Goal: Task Accomplishment & Management: Complete application form

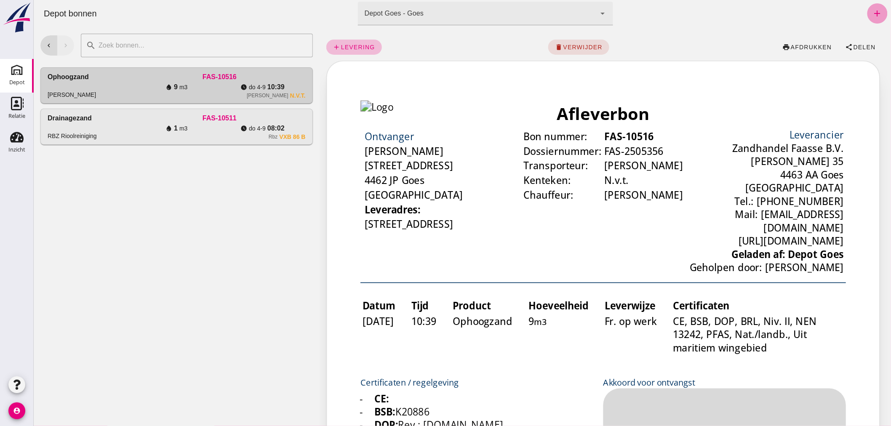
click at [873, 10] on icon "add" at bounding box center [877, 13] width 10 height 10
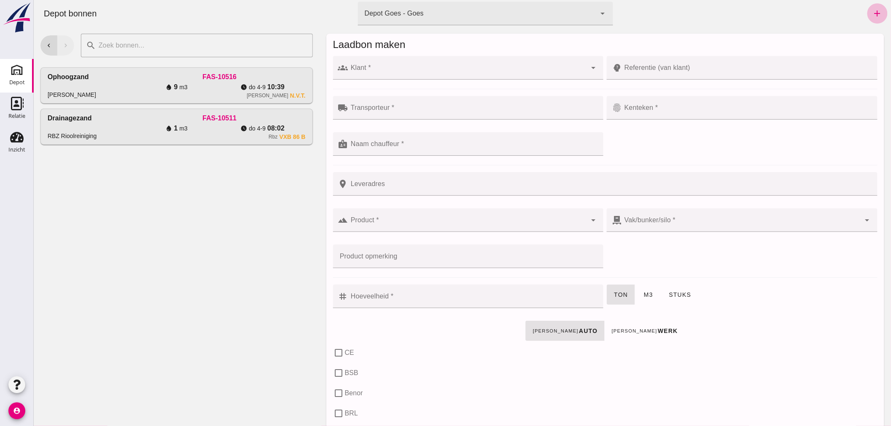
click at [401, 73] on input "Klant *" at bounding box center [467, 72] width 239 height 10
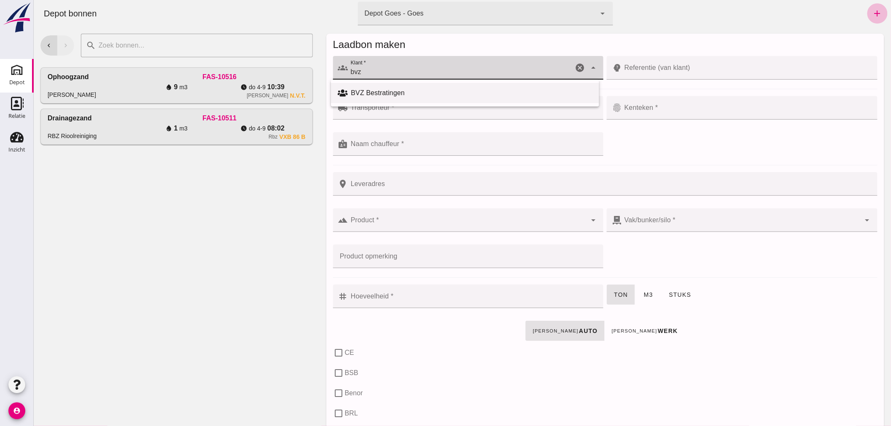
click at [422, 87] on div "BVZ Bestratingen" at bounding box center [464, 93] width 268 height 20
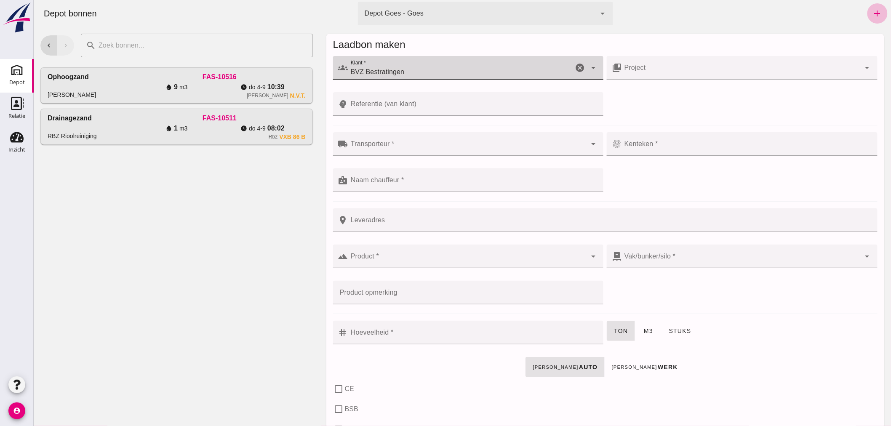
type input "BVZ Bestratingen"
click at [427, 100] on input "Referentie (van klant)" at bounding box center [473, 104] width 250 height 24
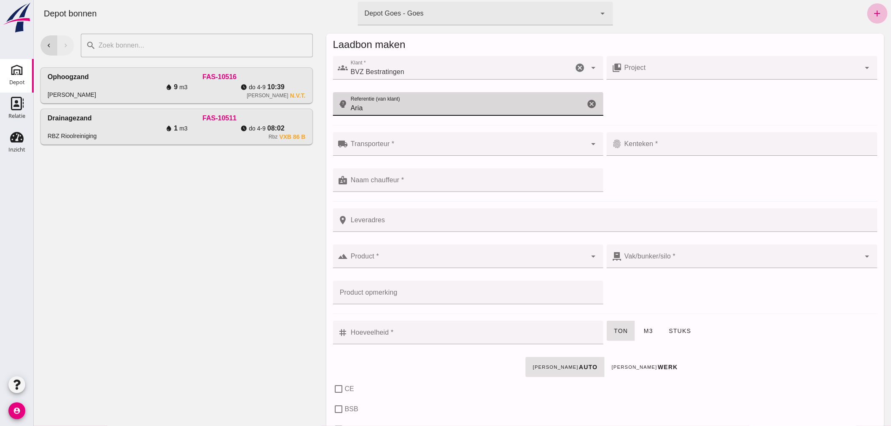
type input "Aria"
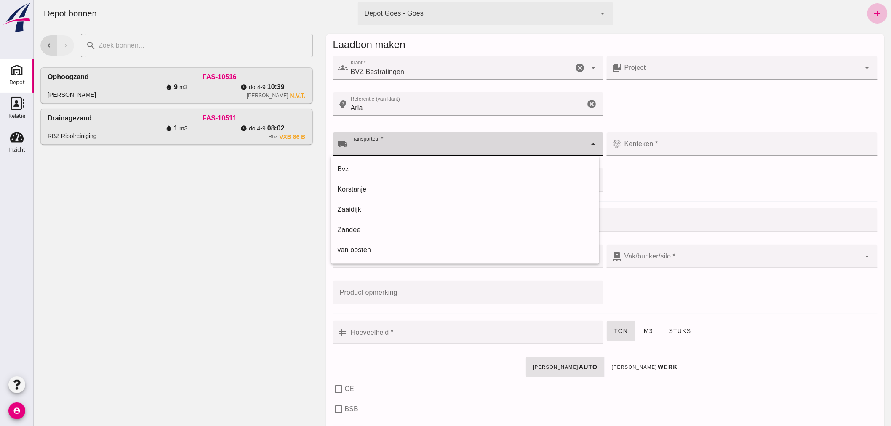
click at [408, 139] on div at bounding box center [467, 144] width 239 height 24
drag, startPoint x: 362, startPoint y: 207, endPoint x: 371, endPoint y: 205, distance: 8.9
click at [362, 208] on div "Zaaidijk" at bounding box center [464, 210] width 255 height 10
type input "Zaaidijk"
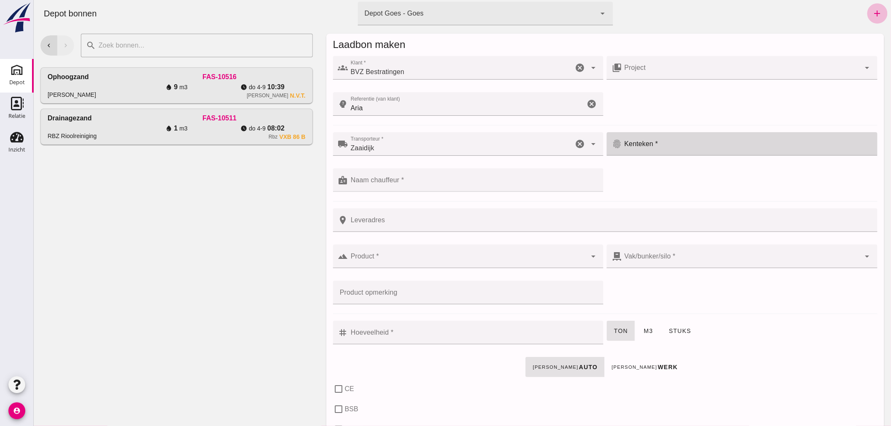
drag, startPoint x: 699, startPoint y: 144, endPoint x: 683, endPoint y: 153, distance: 18.4
click at [698, 144] on input "Kenteken *" at bounding box center [746, 148] width 250 height 10
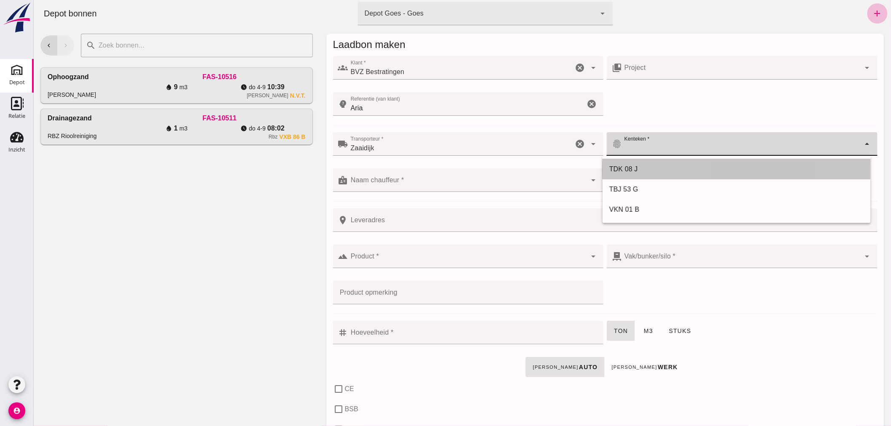
drag, startPoint x: 637, startPoint y: 167, endPoint x: 575, endPoint y: 186, distance: 64.3
click at [633, 167] on div "TDK 08 J" at bounding box center [736, 169] width 255 height 10
type input "TDK 08 J"
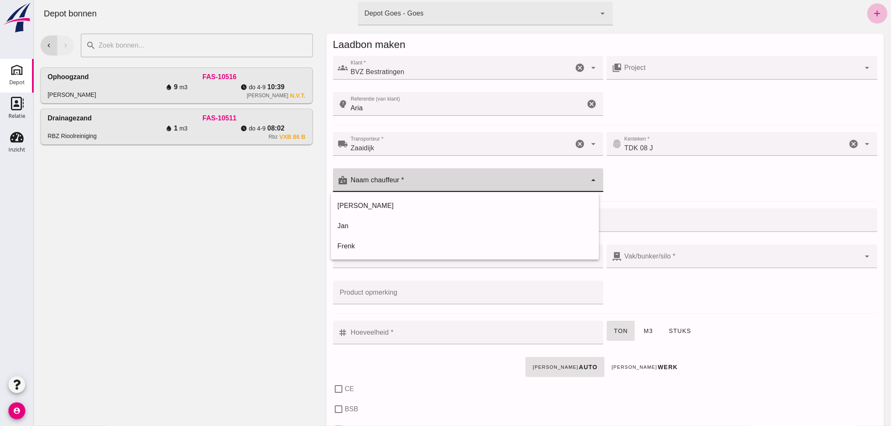
click at [446, 180] on input "Naam chauffeur *" at bounding box center [467, 184] width 239 height 10
click at [385, 201] on div "[PERSON_NAME]" at bounding box center [464, 206] width 255 height 10
type input "[PERSON_NAME]"
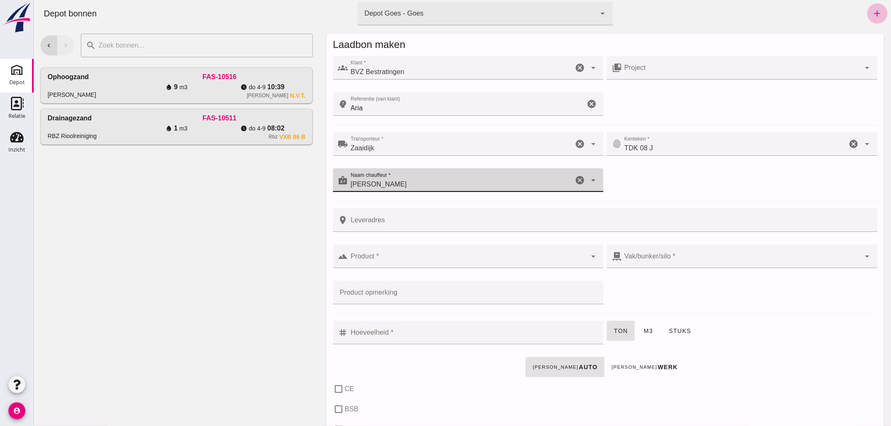
click at [387, 258] on input "Product *" at bounding box center [467, 260] width 239 height 10
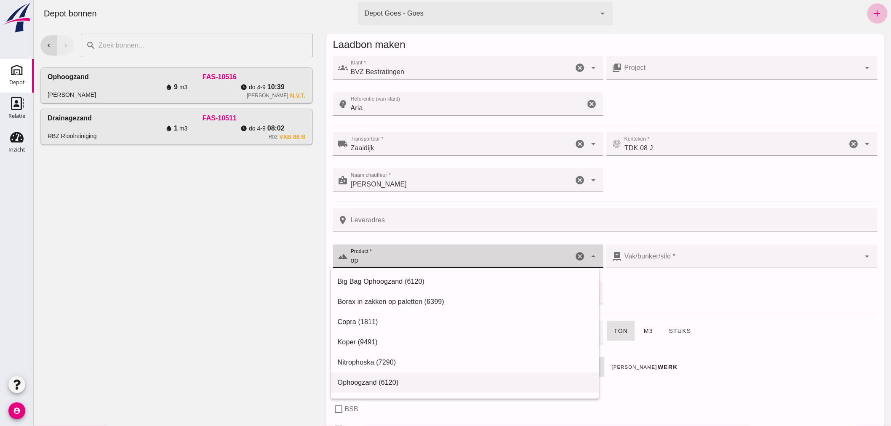
click at [359, 380] on div "Ophoogzand (6120)" at bounding box center [464, 383] width 255 height 10
type input "Ophoogzand (6120)"
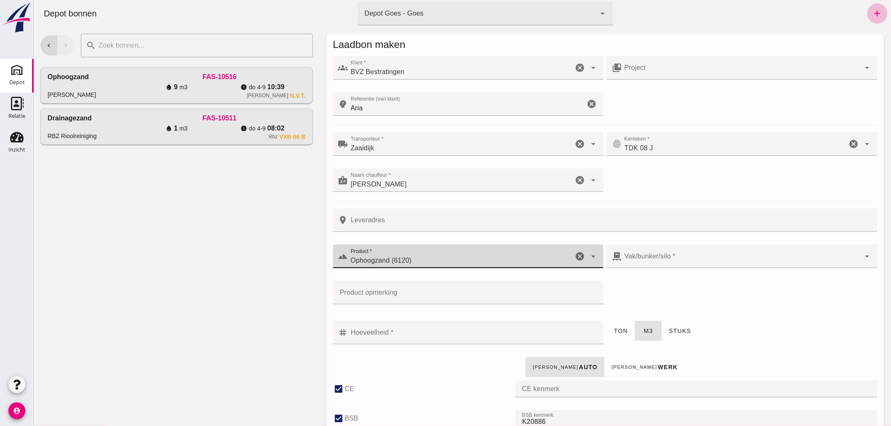
type input "38"
checkbox input "true"
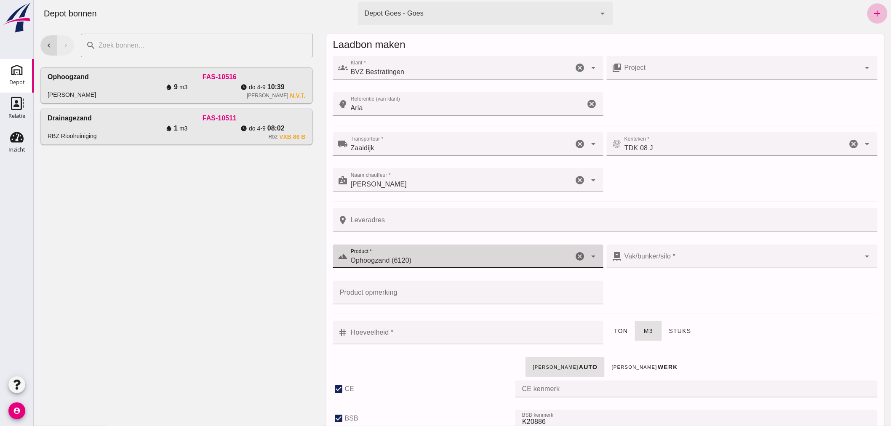
checkbox input "true"
type input "40"
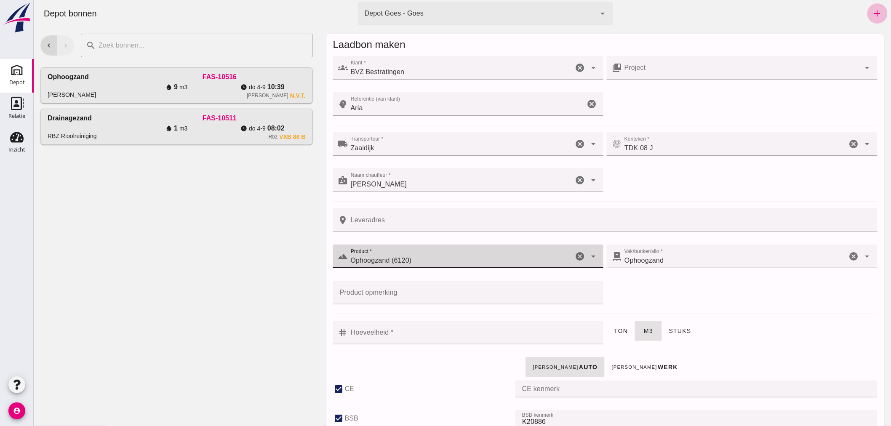
type input "Ophoogzand (6120)"
click at [473, 337] on input "Hoeveelheid *" at bounding box center [473, 333] width 250 height 24
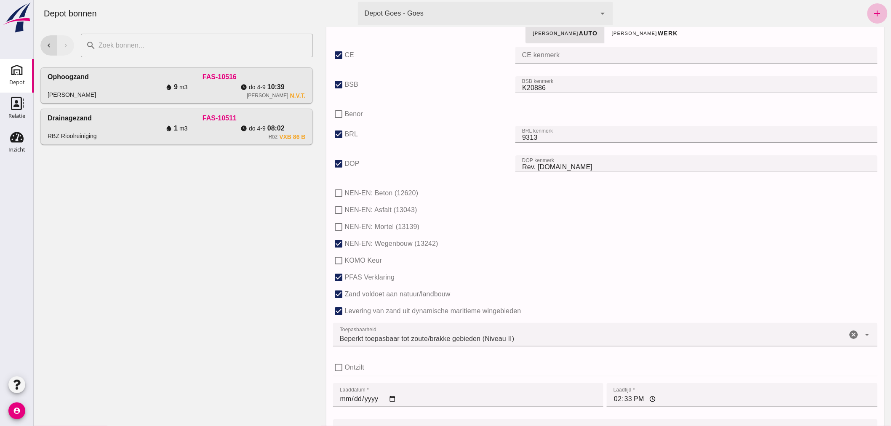
scroll to position [517, 0]
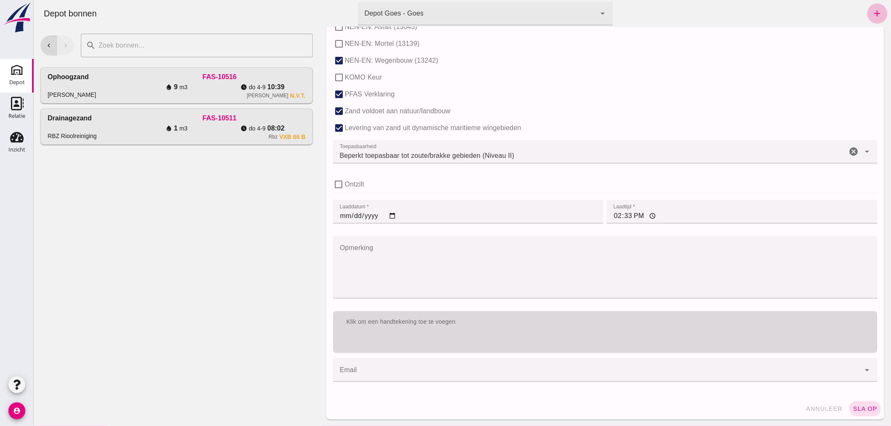
type input "4"
click at [474, 330] on div "Klik om een handtekening toe te voegen" at bounding box center [604, 322] width 544 height 22
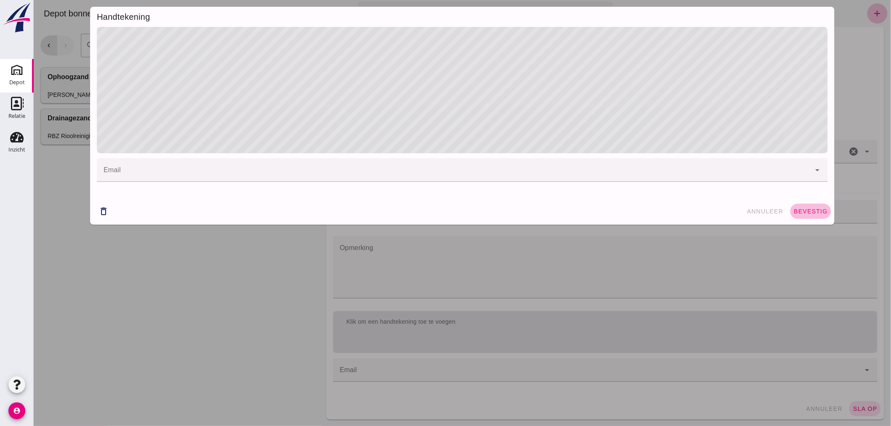
click at [795, 205] on button "bevestig" at bounding box center [810, 211] width 41 height 15
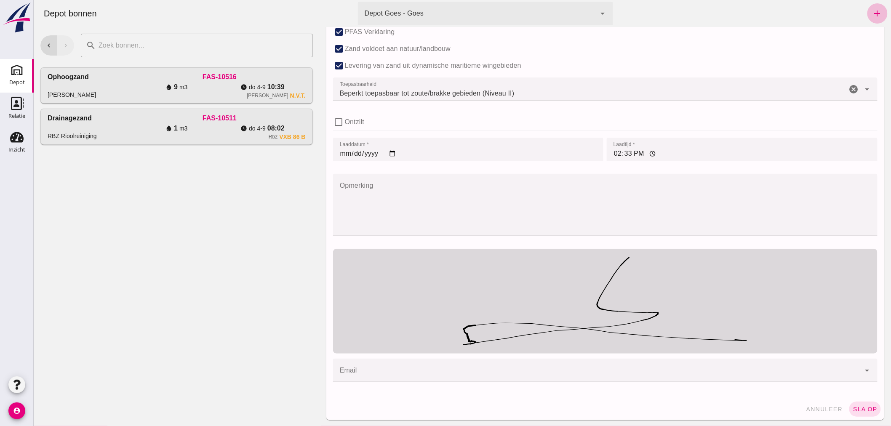
scroll to position [580, 0]
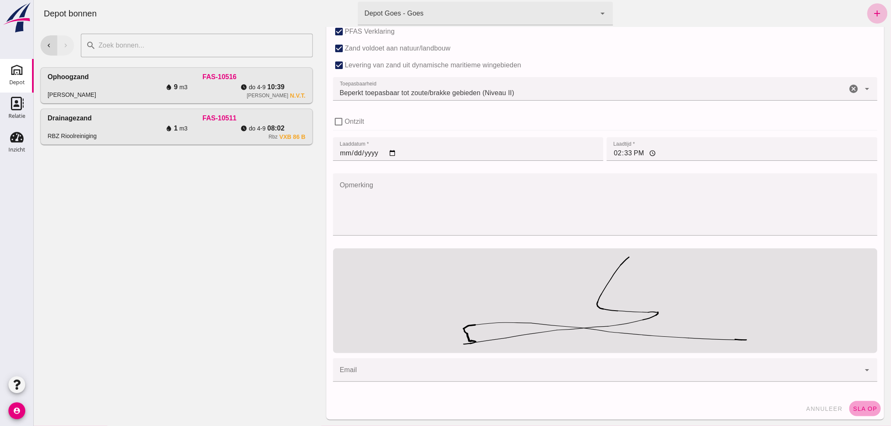
click at [859, 404] on button "sla op" at bounding box center [864, 408] width 32 height 15
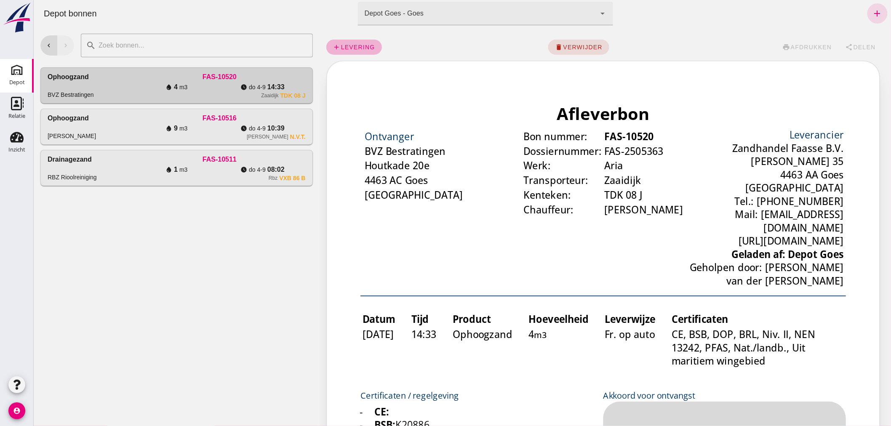
scroll to position [0, 0]
click at [872, 9] on icon "add" at bounding box center [877, 13] width 10 height 10
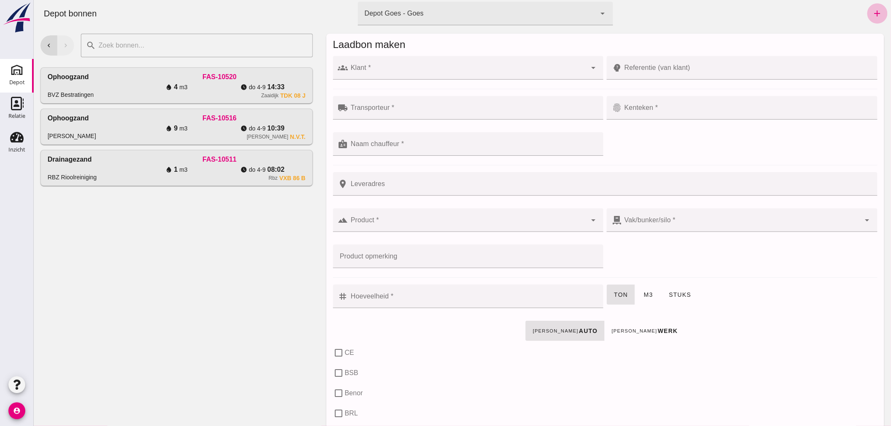
click at [433, 69] on input "Klant *" at bounding box center [467, 72] width 239 height 10
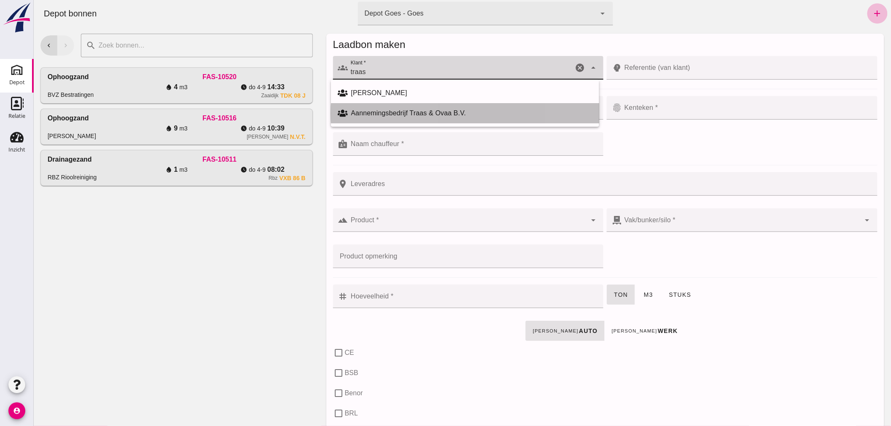
click at [417, 110] on div "Aannemingsbedrijf Traas & Ovaa B.V." at bounding box center [471, 113] width 241 height 10
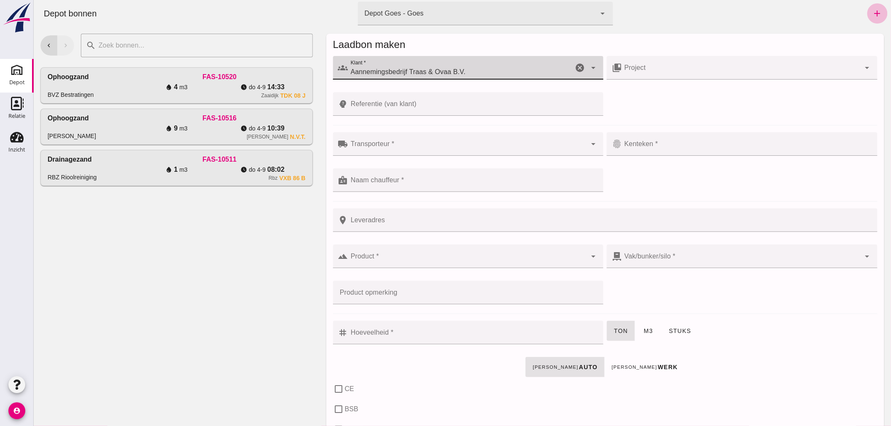
type input "Aannemingsbedrijf Traas & Ovaa B.V."
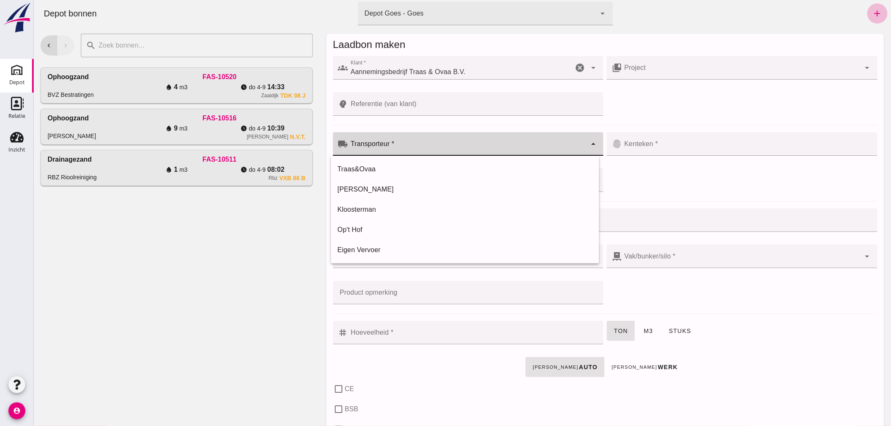
click at [434, 144] on input "Transporteur *" at bounding box center [467, 148] width 239 height 10
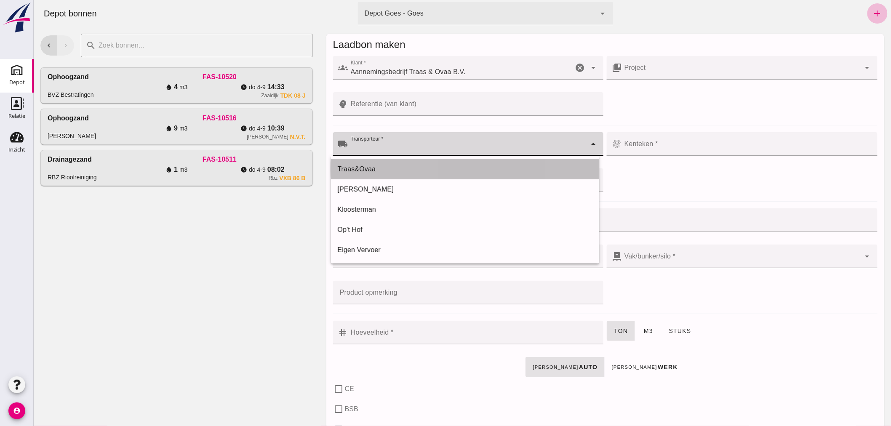
click at [389, 167] on div "Traas&Ovaa" at bounding box center [464, 169] width 255 height 10
type input "Traas&Ovaa"
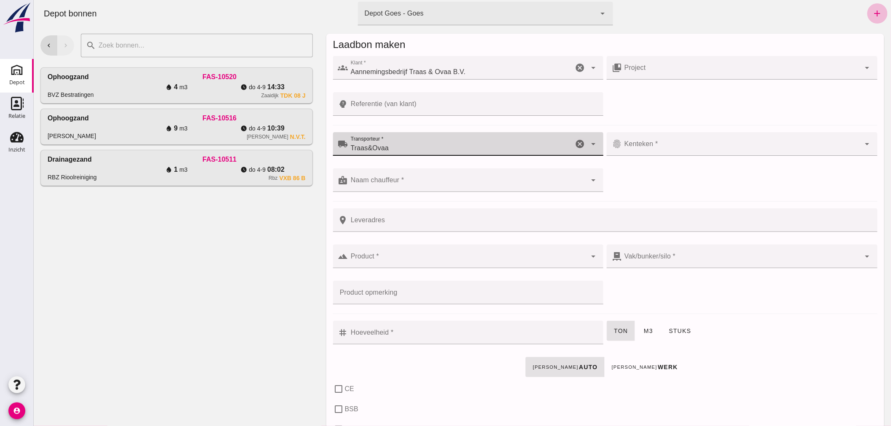
click at [681, 143] on input "Kenteken *" at bounding box center [740, 148] width 239 height 10
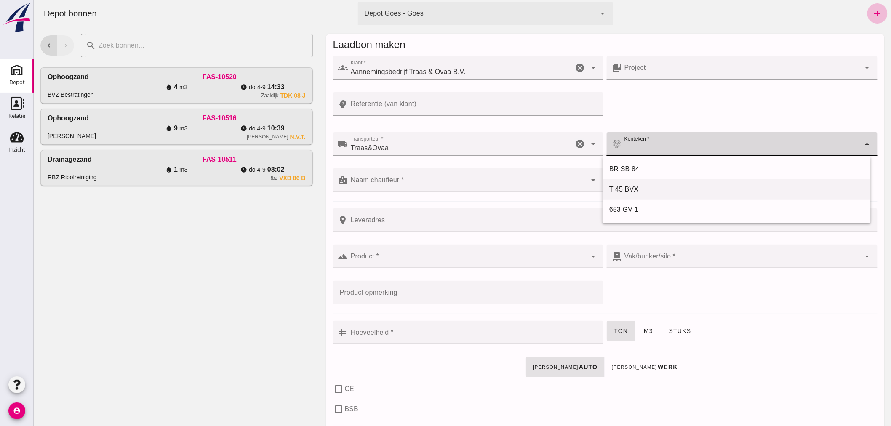
click at [641, 187] on div "T 45 BVX" at bounding box center [736, 189] width 255 height 10
type input "T 45 BVX"
click at [438, 180] on input "Naam chauffeur *" at bounding box center [467, 184] width 239 height 10
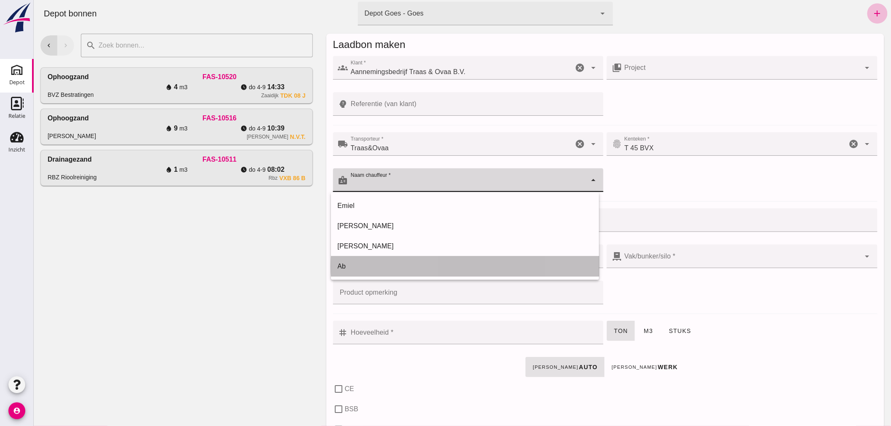
click at [348, 268] on div "Ab" at bounding box center [464, 266] width 255 height 10
type input "Ab"
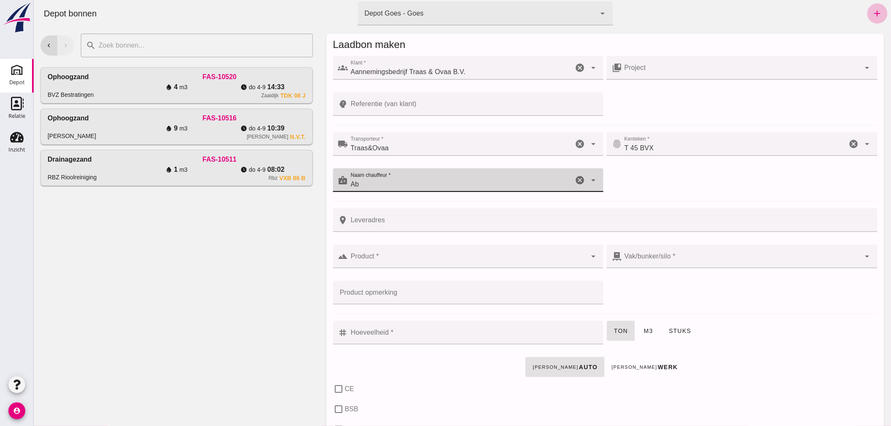
click at [393, 221] on input "Leveradres" at bounding box center [610, 220] width 524 height 24
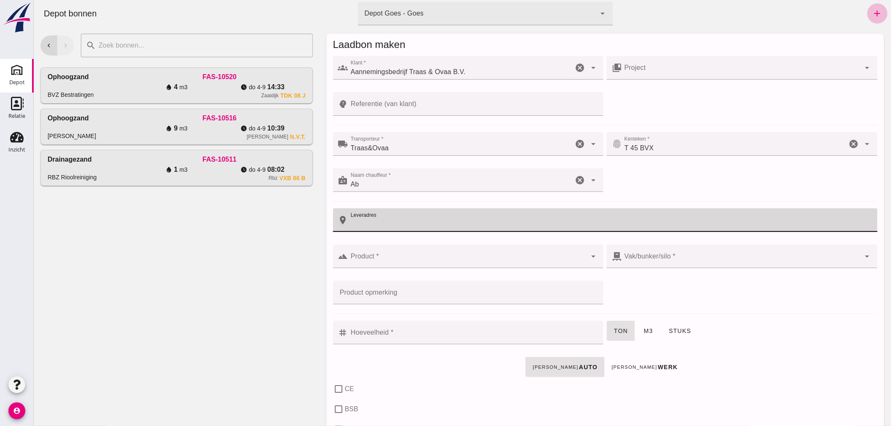
click at [433, 108] on input "Referentie (van klant)" at bounding box center [473, 104] width 250 height 24
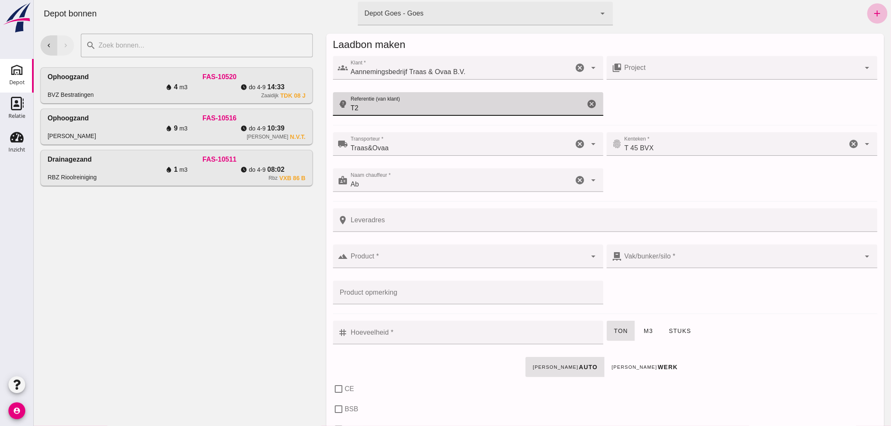
type input "T"
type input "25T050"
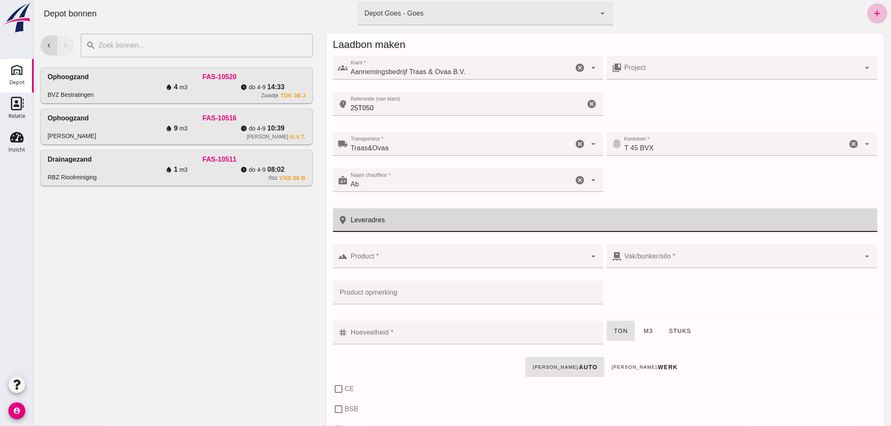
click at [407, 221] on input "Leveradres" at bounding box center [610, 220] width 524 height 24
type input "Ovezande"
click at [393, 260] on input "Product *" at bounding box center [467, 260] width 239 height 10
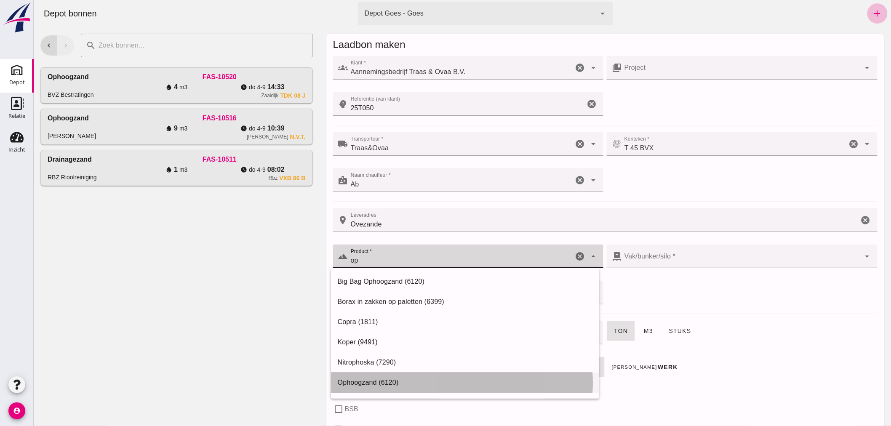
click at [386, 380] on div "Ophoogzand (6120)" at bounding box center [464, 383] width 255 height 10
type input "Ophoogzand (6120)"
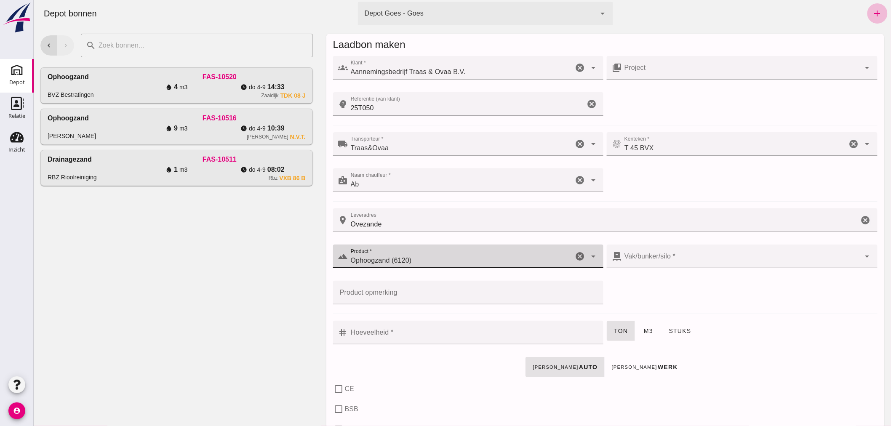
type input "38"
checkbox input "true"
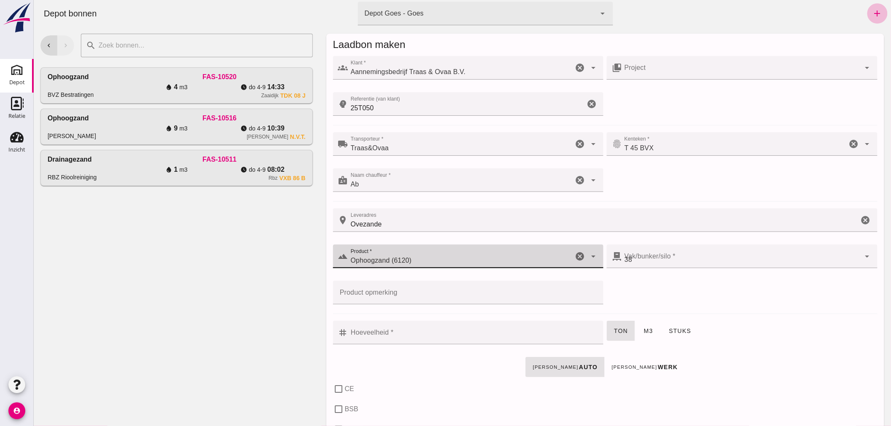
checkbox input "true"
type input "40"
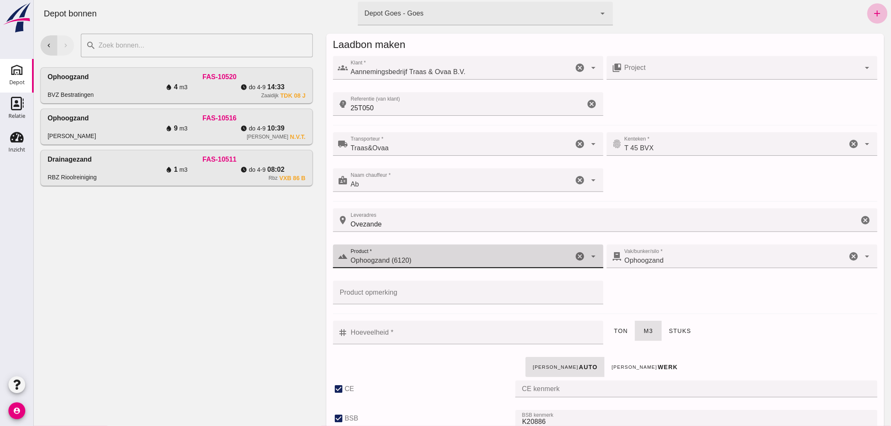
type input "Ophoogzand (6120)"
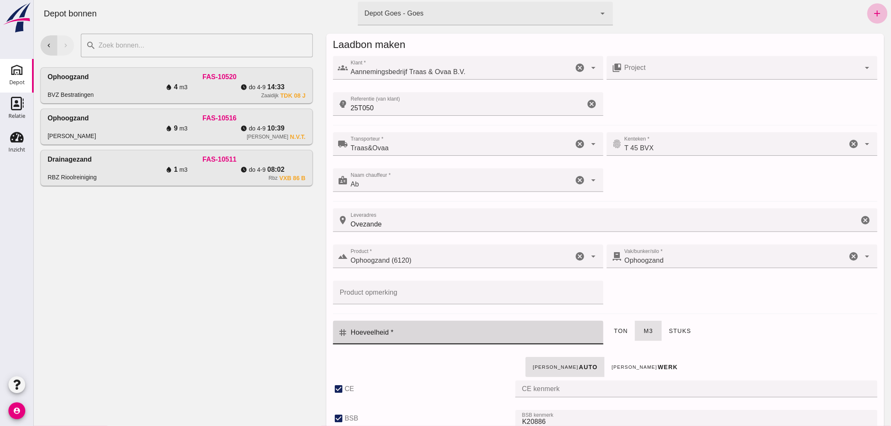
click at [532, 339] on input "Hoeveelheid *" at bounding box center [473, 333] width 250 height 24
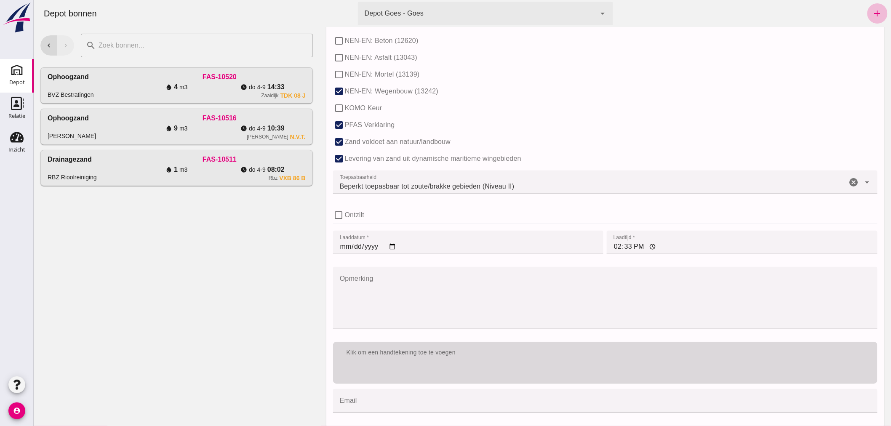
scroll to position [517, 0]
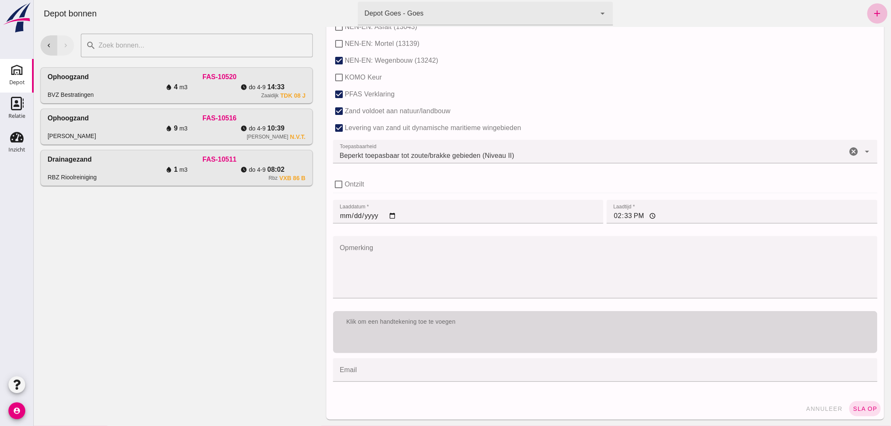
type input "12"
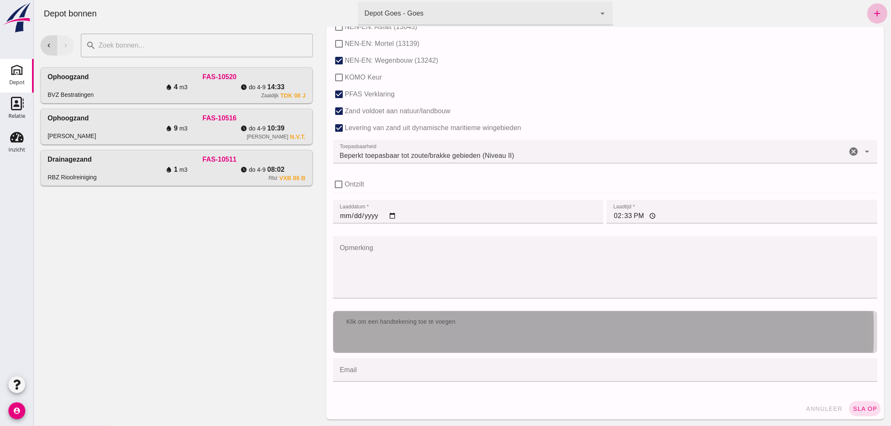
click at [527, 344] on div "Klik om een handtekening toe te voegen" at bounding box center [604, 332] width 544 height 42
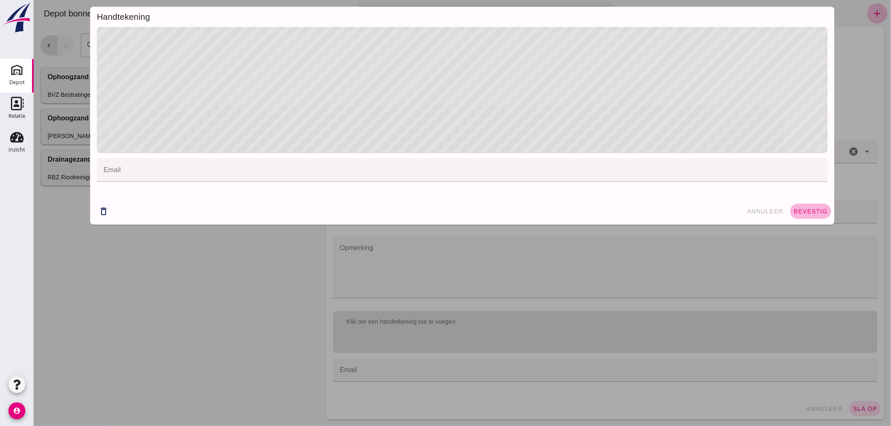
click at [797, 213] on span "bevestig" at bounding box center [810, 211] width 34 height 7
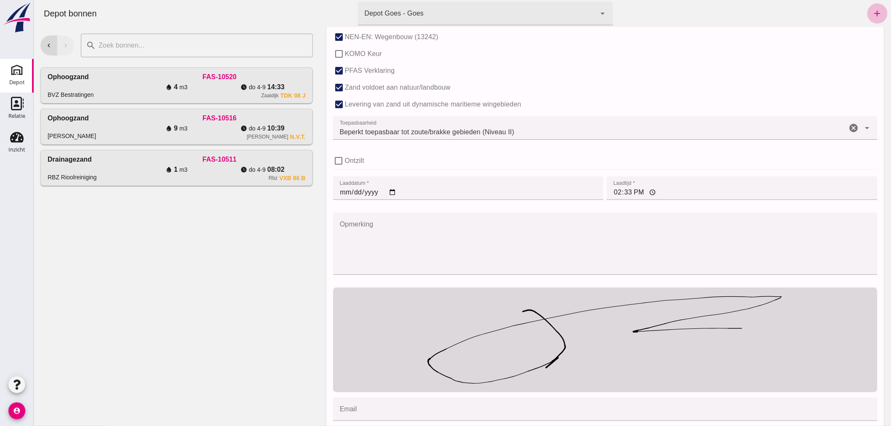
scroll to position [580, 0]
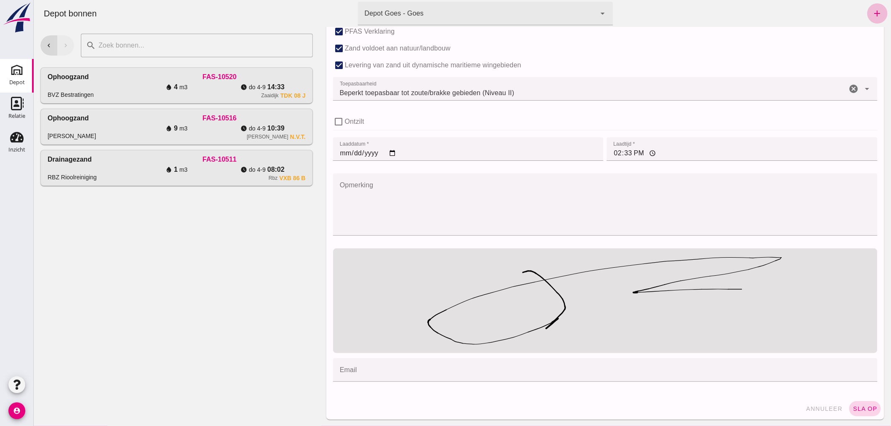
click at [857, 409] on span "sla op" at bounding box center [864, 408] width 25 height 7
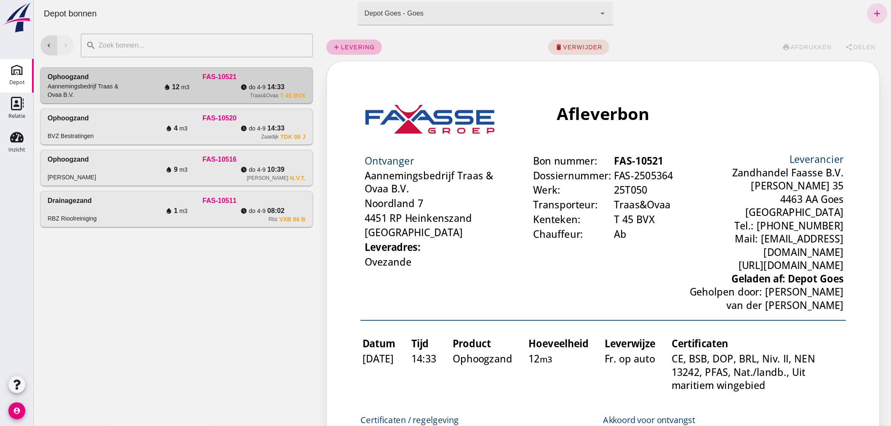
scroll to position [0, 0]
click at [852, 45] on span "Delen" at bounding box center [863, 47] width 23 height 7
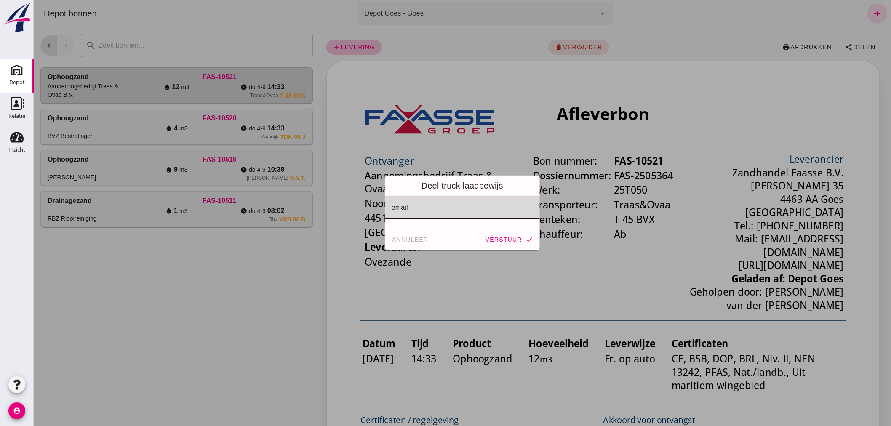
click at [452, 210] on input "email" at bounding box center [461, 212] width 141 height 10
click at [415, 238] on span "annuleer" at bounding box center [409, 239] width 37 height 7
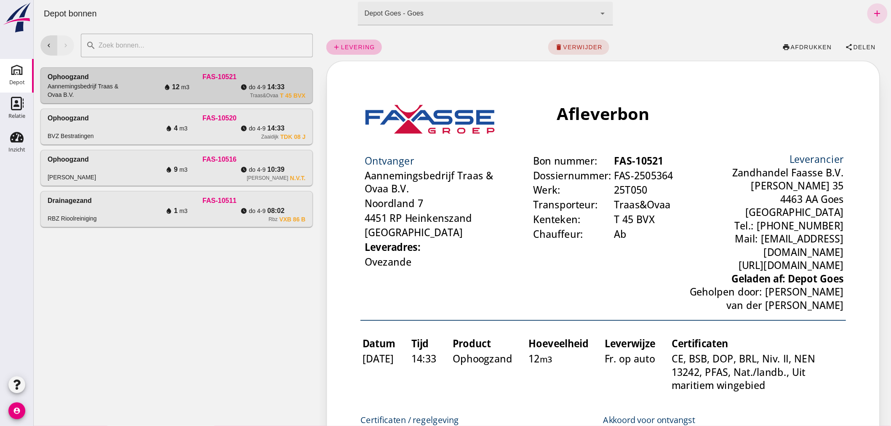
click at [800, 48] on span "afdrukken" at bounding box center [811, 47] width 42 height 7
drag, startPoint x: 108, startPoint y: 122, endPoint x: 114, endPoint y: 121, distance: 6.4
click at [109, 122] on div "Ophoogzand BVZ Bestratingen" at bounding box center [90, 126] width 86 height 27
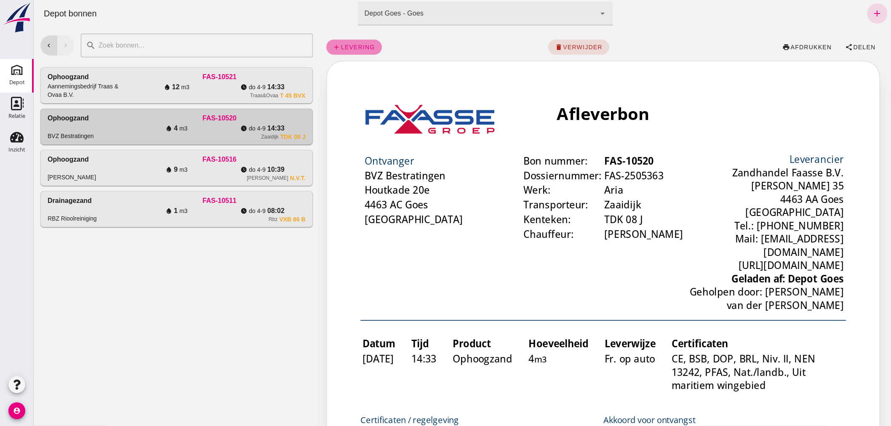
click at [356, 46] on span "levering" at bounding box center [357, 47] width 35 height 7
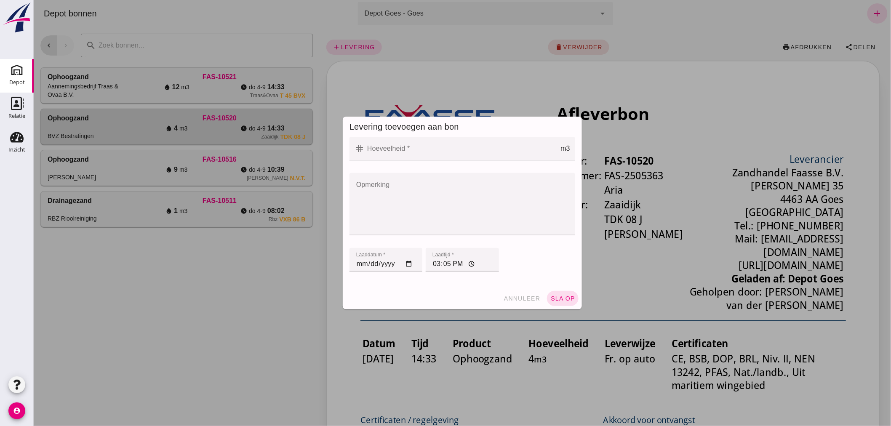
click at [409, 149] on input "Hoeveelheid *" at bounding box center [462, 149] width 196 height 24
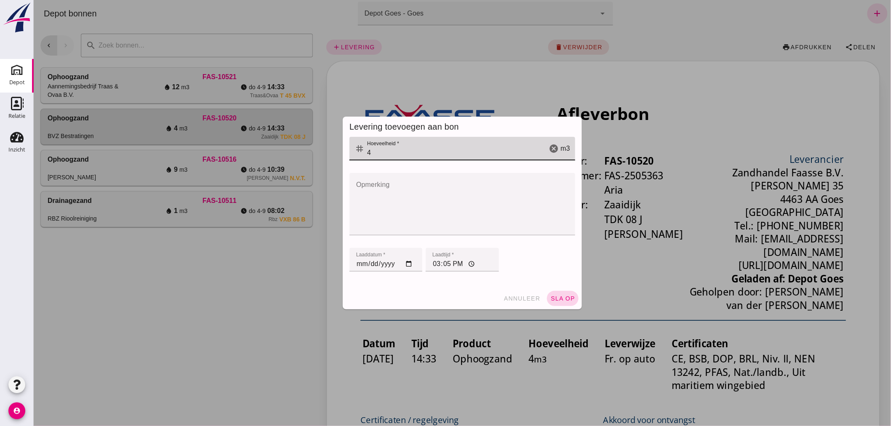
type input "4"
click at [562, 296] on span "sla op" at bounding box center [562, 298] width 25 height 7
